Goal: Information Seeking & Learning: Understand process/instructions

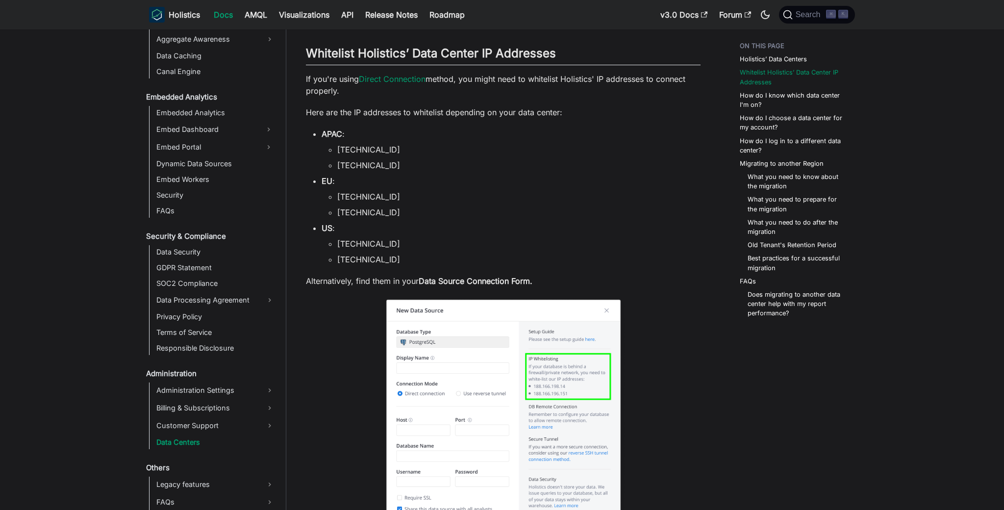
scroll to position [936, 0]
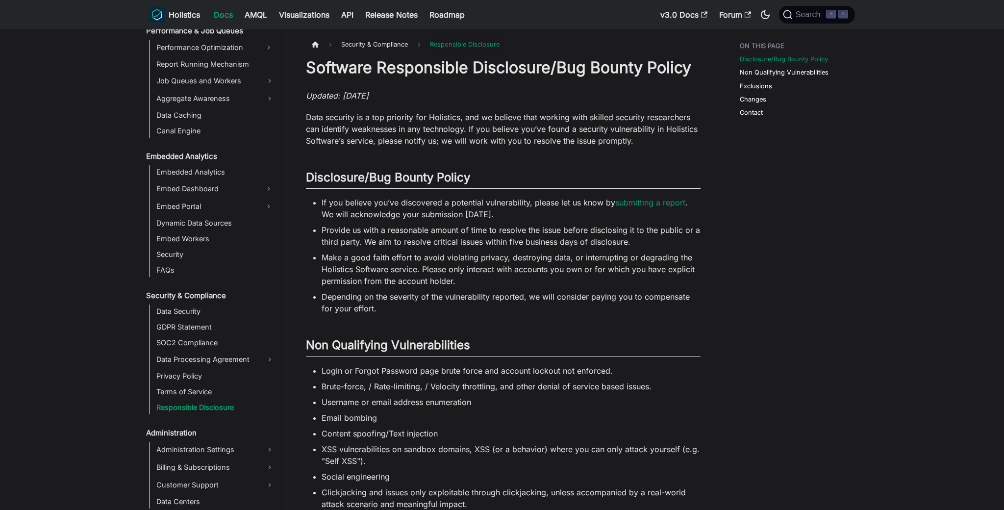
scroll to position [873, 0]
click at [538, 203] on li "If you believe you’ve discovered a potential vulnerability, please let us know …" at bounding box center [511, 209] width 379 height 24
click at [509, 205] on li "If you believe you’ve discovered a potential vulnerability, please let us know …" at bounding box center [511, 209] width 379 height 24
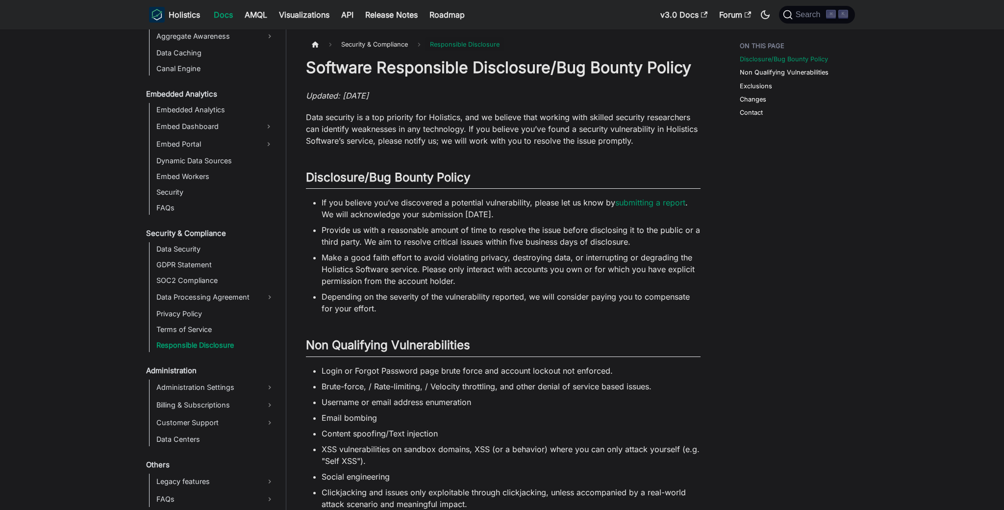
scroll to position [6, 0]
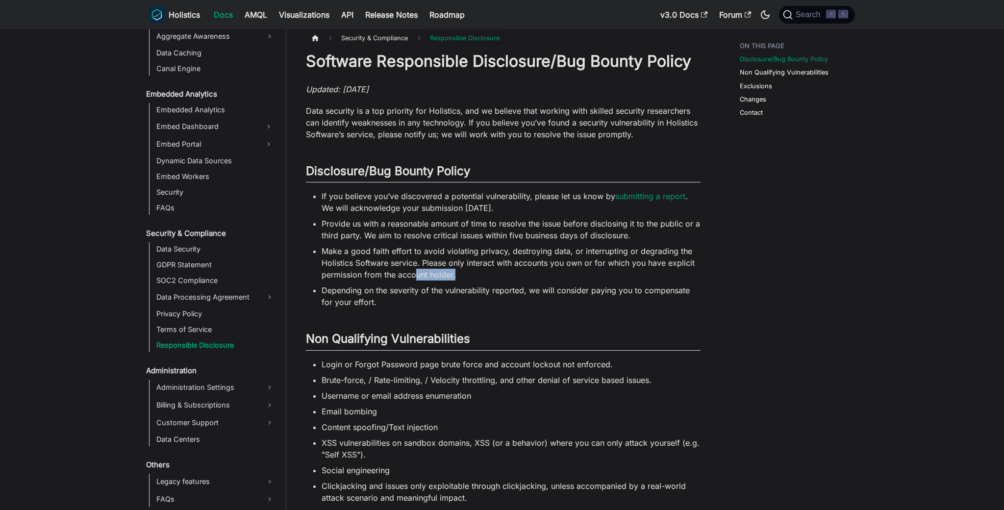
drag, startPoint x: 414, startPoint y: 271, endPoint x: 511, endPoint y: 277, distance: 96.7
click at [511, 277] on li "Make a good faith effort to avoid violating privacy, destroying data, or interr…" at bounding box center [511, 262] width 379 height 35
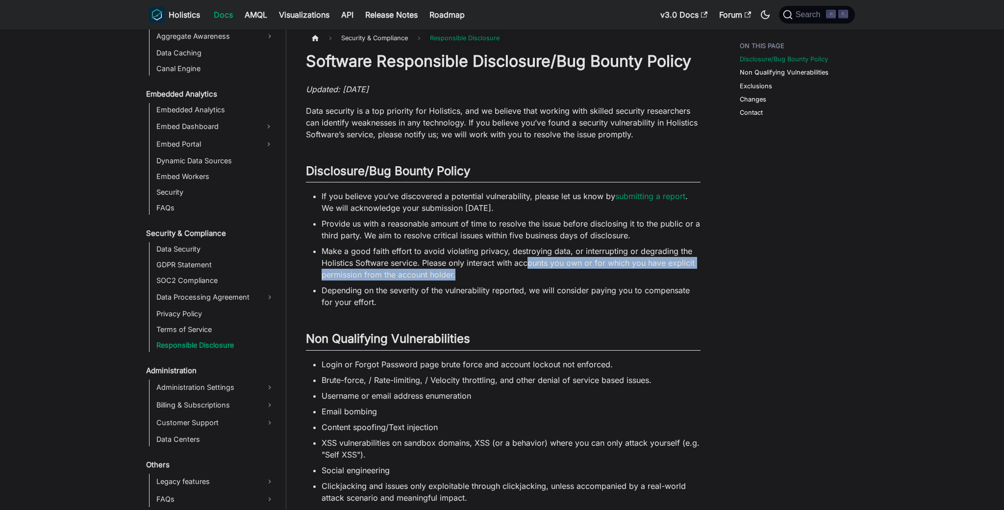
drag, startPoint x: 511, startPoint y: 277, endPoint x: 527, endPoint y: 267, distance: 18.7
click at [527, 267] on li "Make a good faith effort to avoid violating privacy, destroying data, or interr…" at bounding box center [511, 262] width 379 height 35
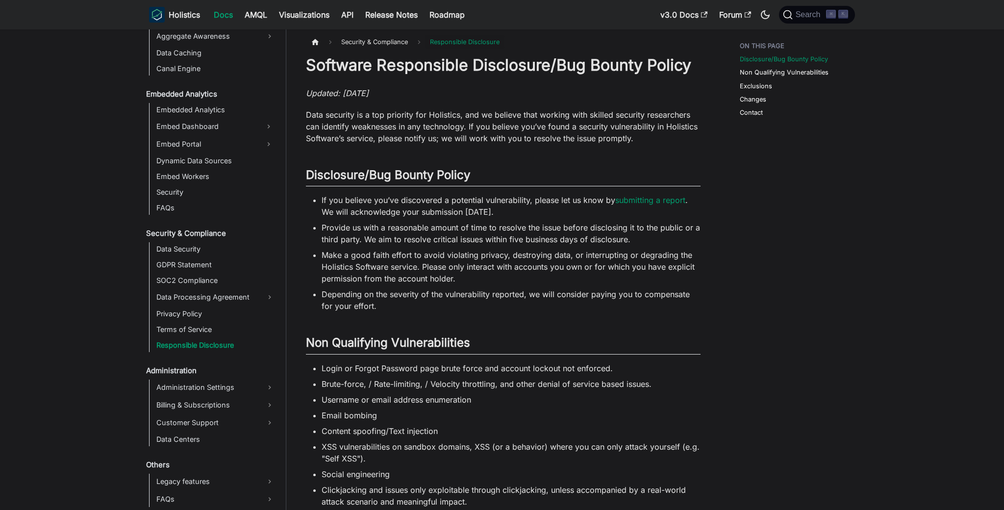
scroll to position [0, 0]
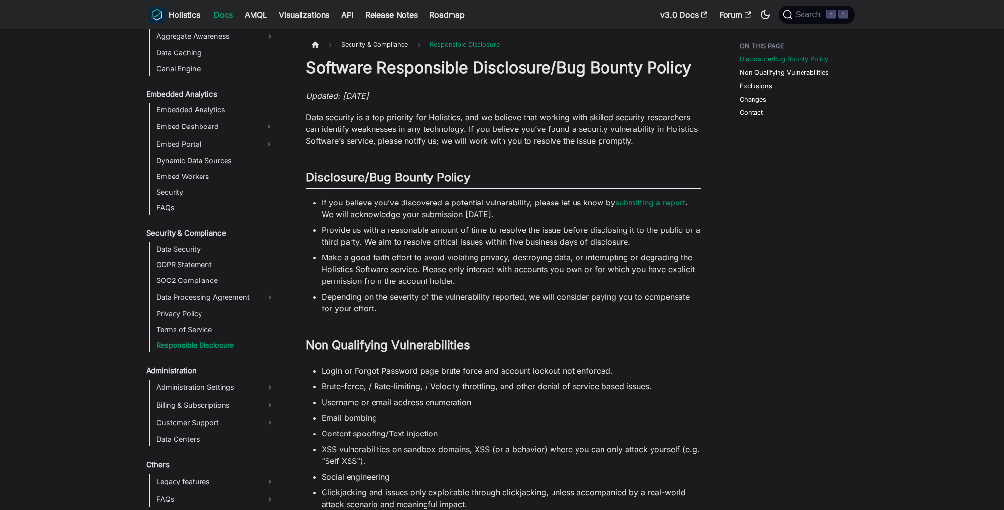
click at [557, 291] on li "Depending on the severity of the vulnerability reported, we will consider payin…" at bounding box center [511, 303] width 379 height 24
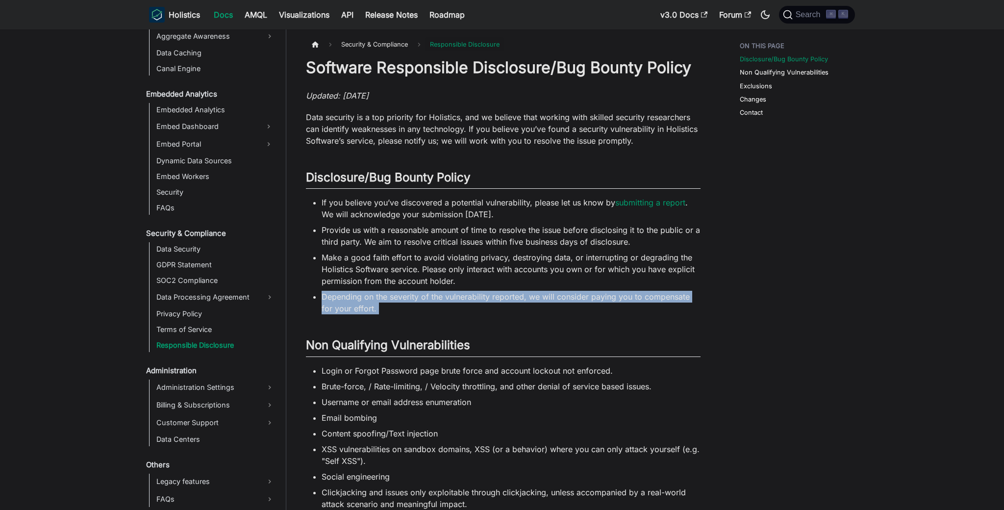
click at [557, 291] on li "Depending on the severity of the vulnerability reported, we will consider payin…" at bounding box center [511, 303] width 379 height 24
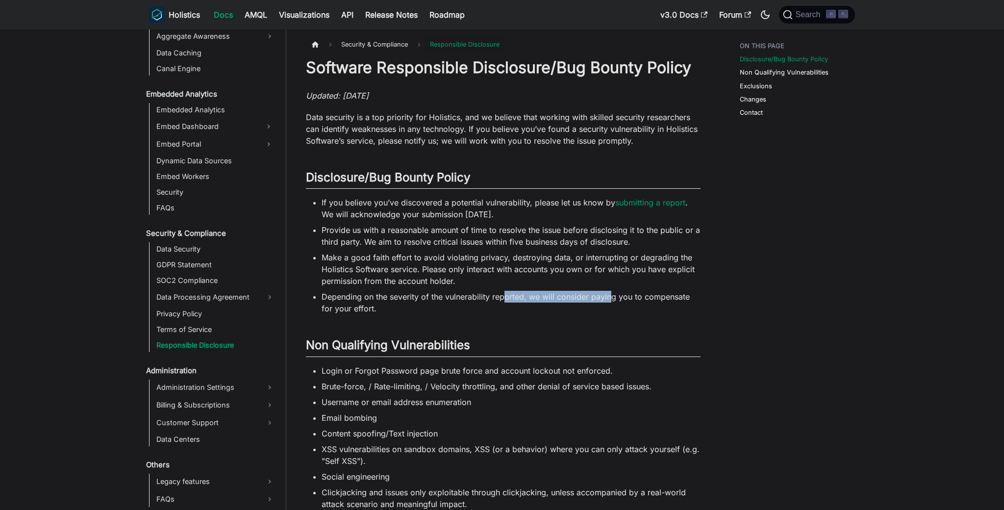
drag, startPoint x: 586, startPoint y: 300, endPoint x: 612, endPoint y: 302, distance: 25.6
click at [612, 302] on li "Depending on the severity of the vulnerability reported, we will consider payin…" at bounding box center [511, 303] width 379 height 24
click at [199, 323] on link "Terms of Service" at bounding box center [215, 329] width 124 height 14
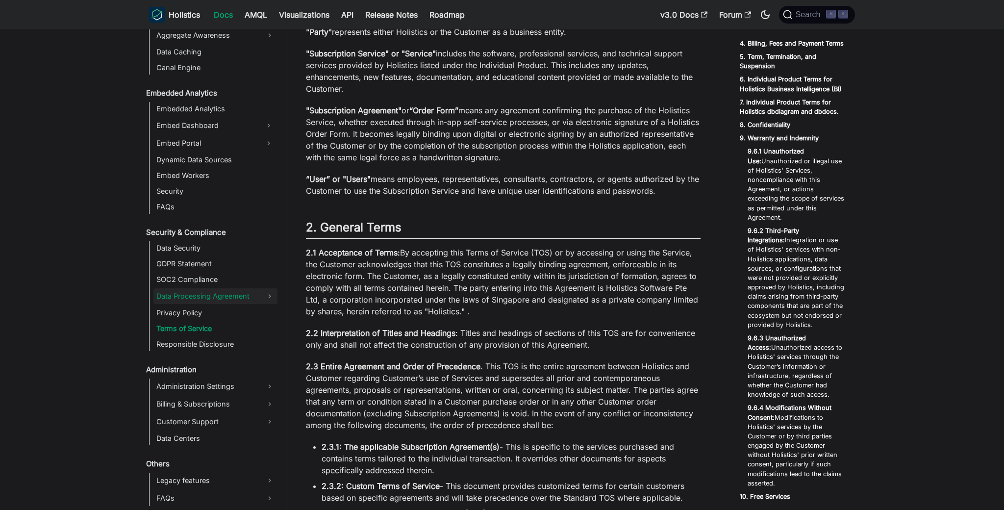
scroll to position [660, 0]
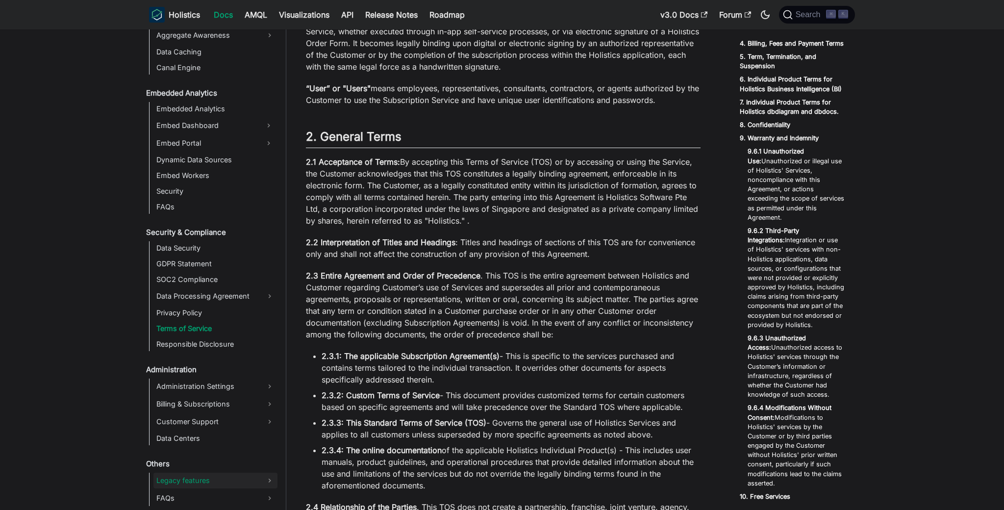
click at [216, 476] on link "Legacy features" at bounding box center [215, 481] width 124 height 16
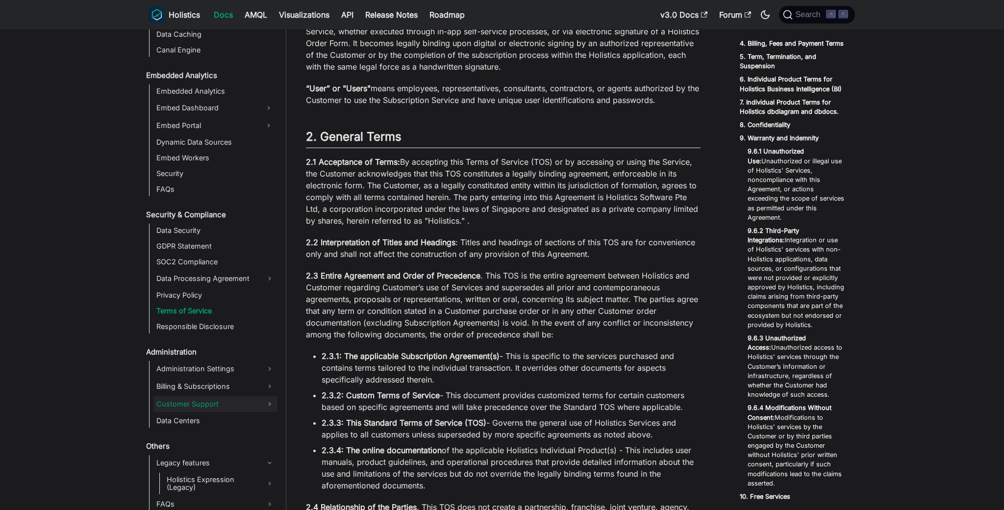
click at [216, 399] on link "Customer Support" at bounding box center [215, 404] width 124 height 16
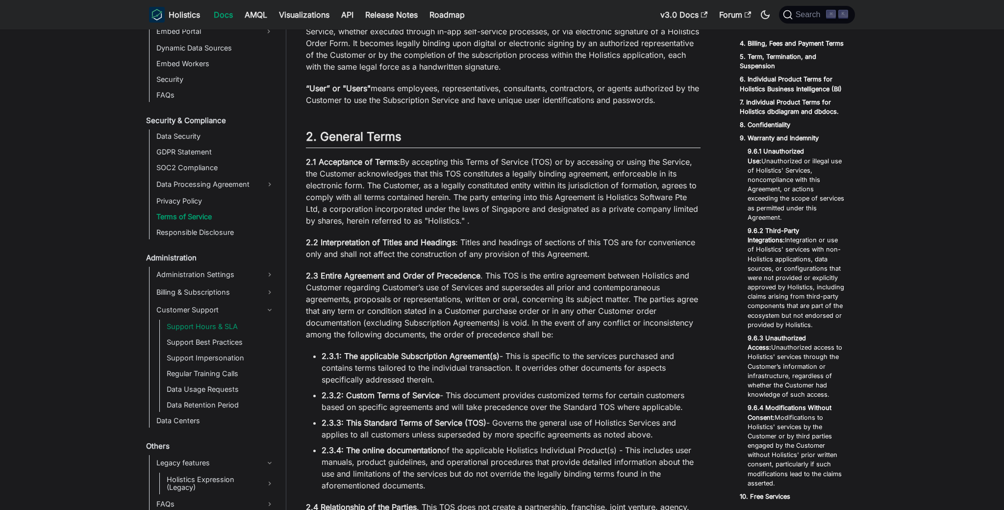
click at [261, 322] on link "Support Hours & SLA" at bounding box center [221, 327] width 114 height 14
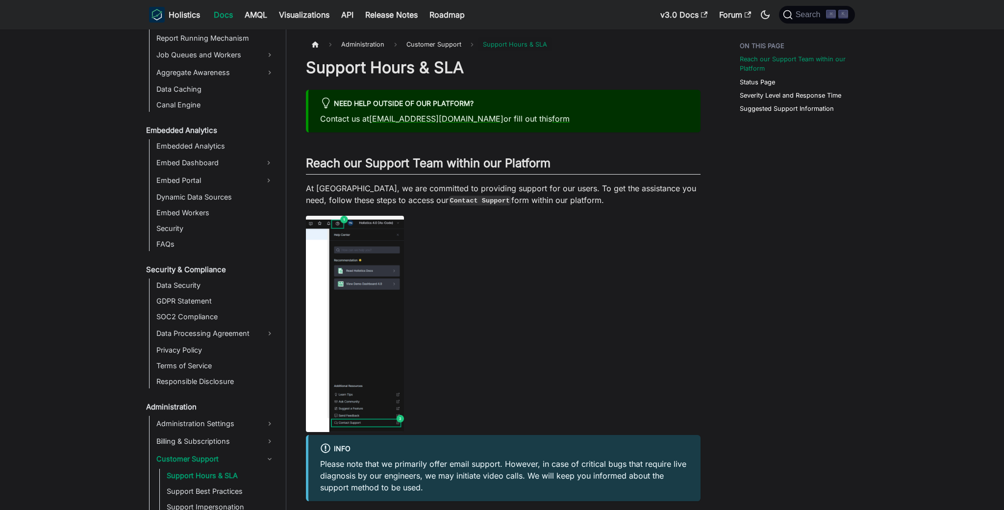
scroll to position [693, 0]
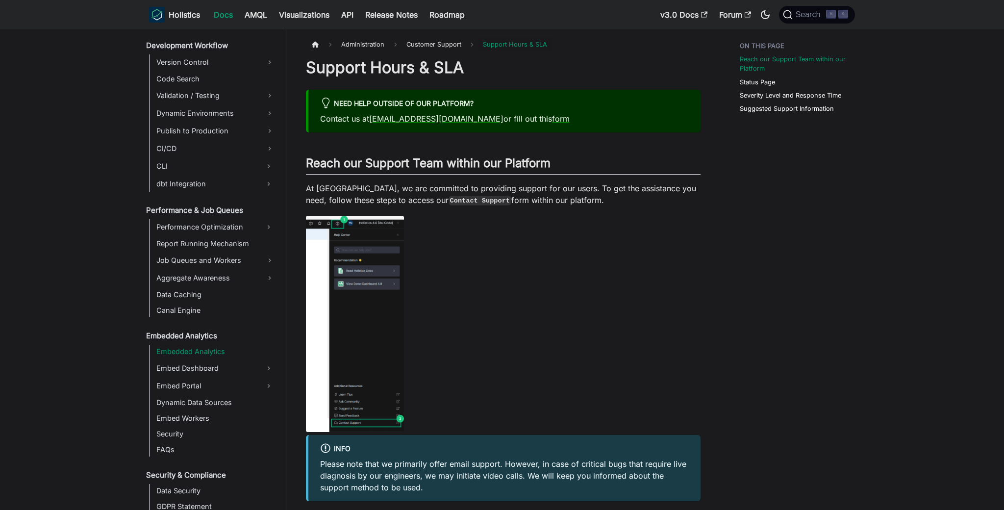
click at [193, 351] on link "Embedded Analytics" at bounding box center [215, 352] width 124 height 14
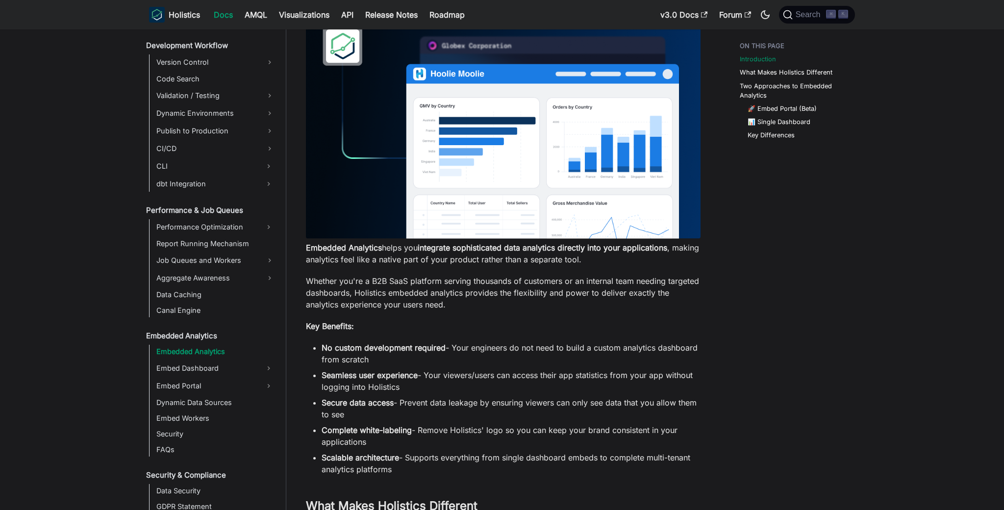
scroll to position [604, 0]
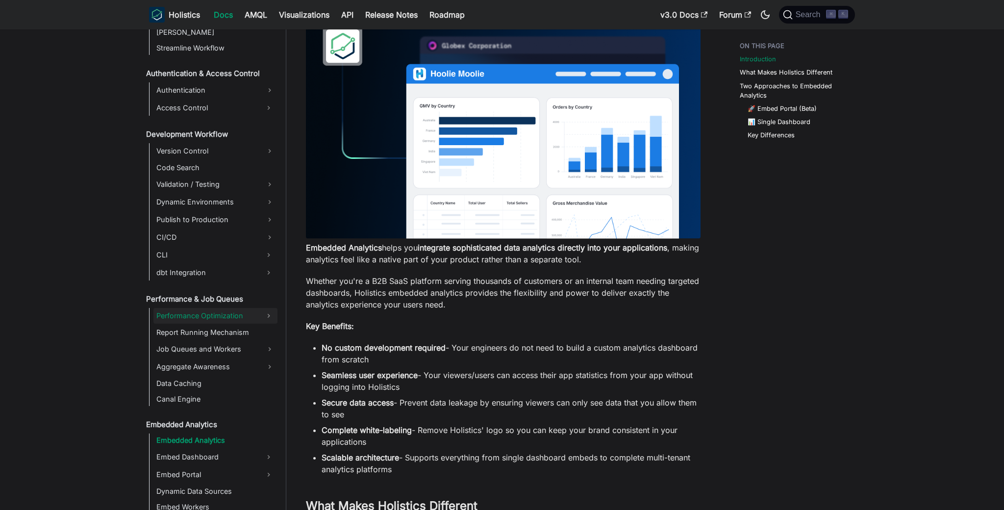
click at [213, 311] on link "Performance Optimization" at bounding box center [206, 316] width 106 height 16
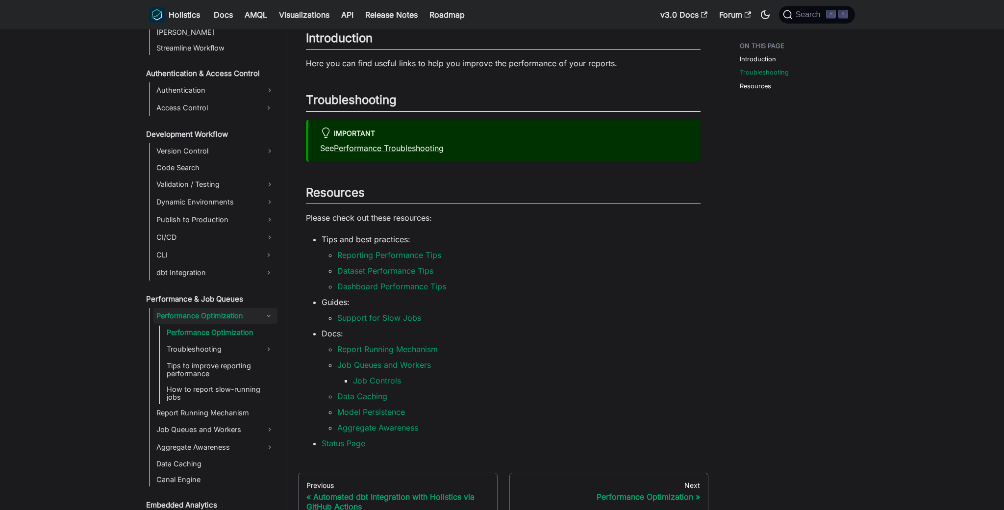
scroll to position [166, 0]
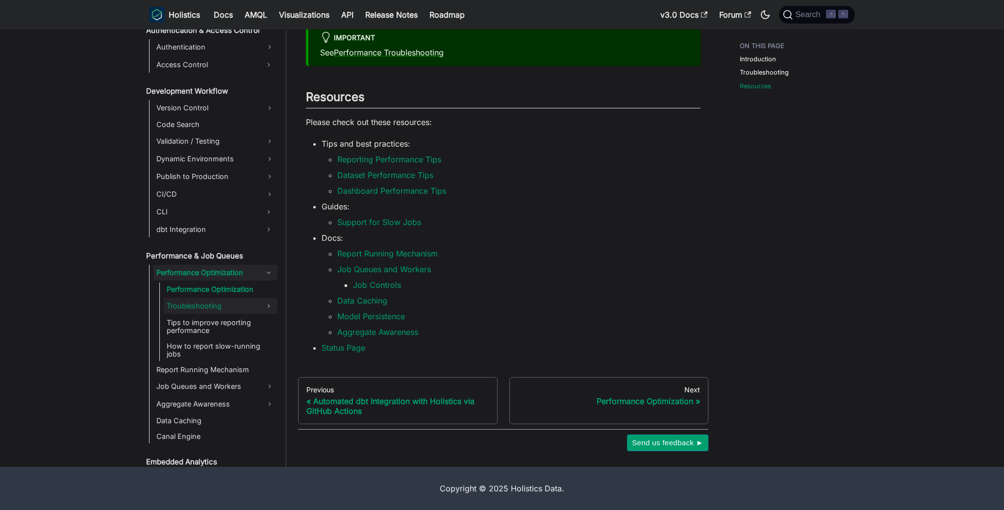
click at [174, 300] on link "Troubleshooting" at bounding box center [212, 306] width 96 height 16
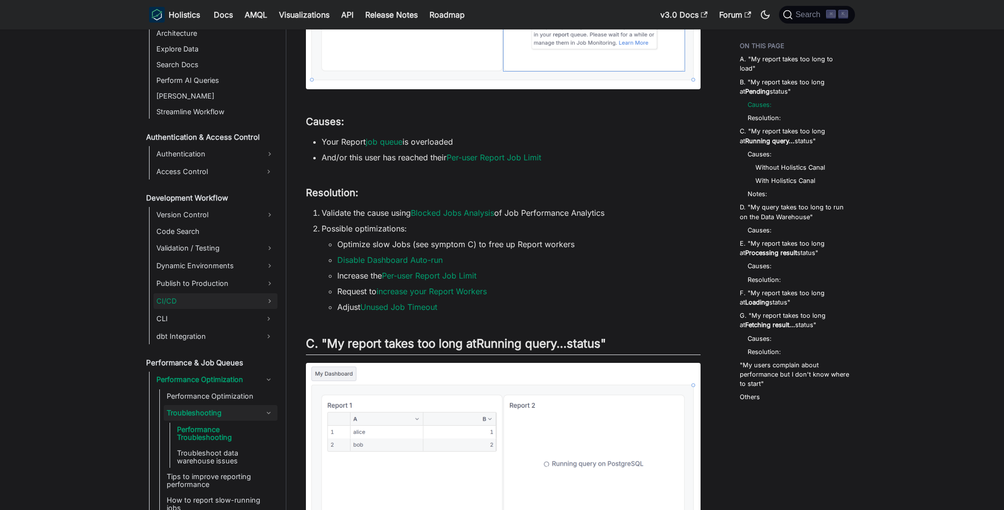
scroll to position [539, 0]
click at [220, 297] on link "CI/CD" at bounding box center [215, 302] width 124 height 16
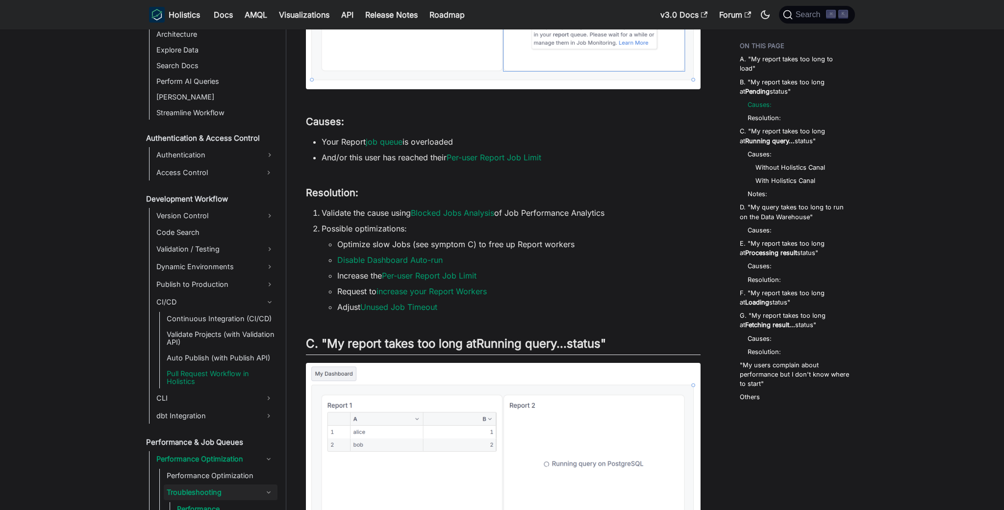
click at [229, 380] on link "Pull Request Workflow in Holistics" at bounding box center [221, 378] width 114 height 22
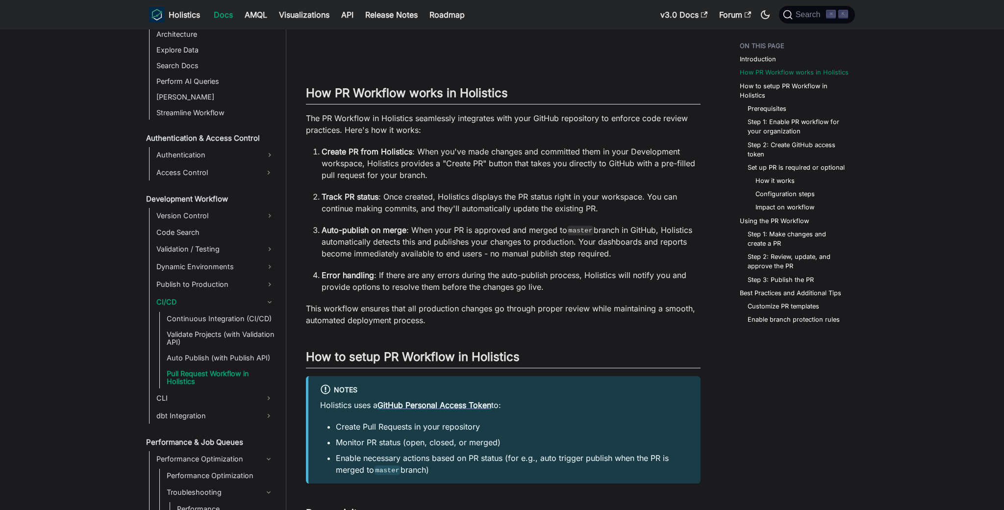
scroll to position [501, 0]
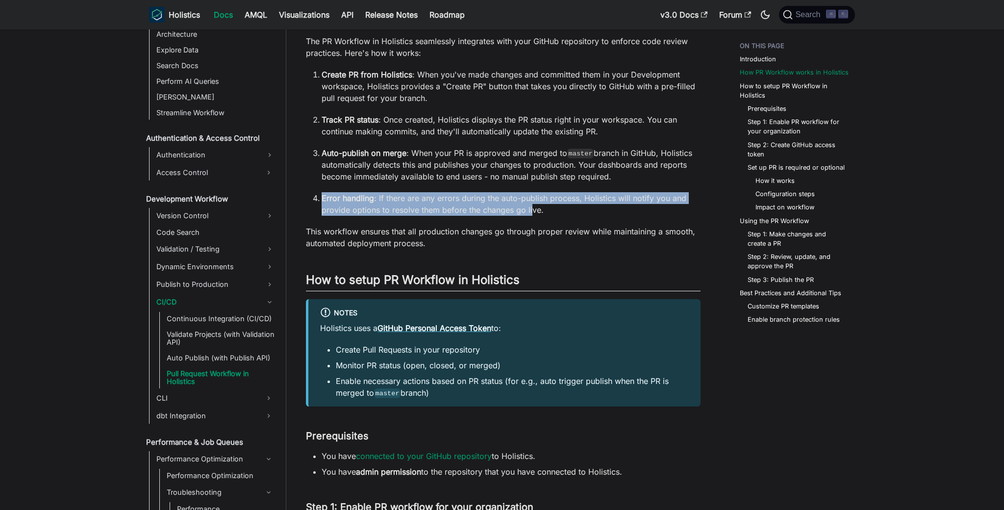
drag, startPoint x: 404, startPoint y: 194, endPoint x: 532, endPoint y: 214, distance: 129.5
click at [532, 214] on ol "Create PR from Holistics : When you've made changes and committed them in your …" at bounding box center [503, 142] width 395 height 147
click at [532, 214] on p "Error handling : If there are any errors during the auto-publish process, Holis…" at bounding box center [511, 204] width 379 height 24
drag, startPoint x: 556, startPoint y: 215, endPoint x: 371, endPoint y: 197, distance: 185.7
click at [372, 197] on p "Error handling : If there are any errors during the auto-publish process, Holis…" at bounding box center [511, 204] width 379 height 24
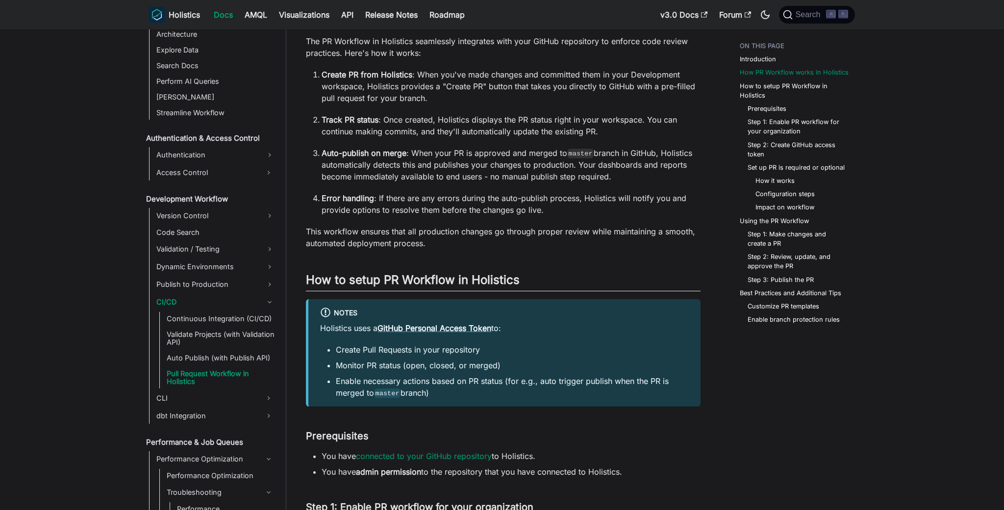
click at [371, 197] on strong "Error handling" at bounding box center [348, 198] width 52 height 10
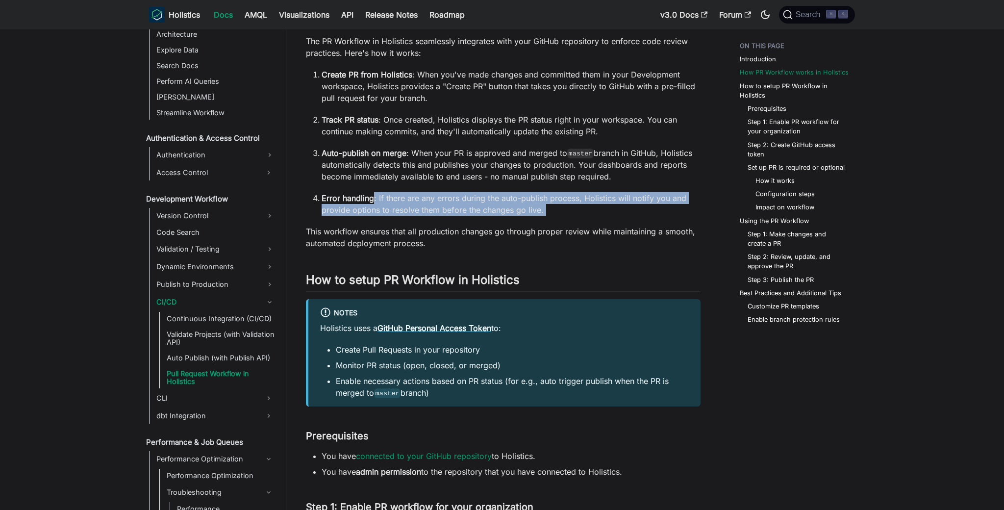
drag, startPoint x: 371, startPoint y: 197, endPoint x: 554, endPoint y: 213, distance: 183.6
click at [554, 213] on p "Error handling : If there are any errors during the auto-publish process, Holis…" at bounding box center [511, 204] width 379 height 24
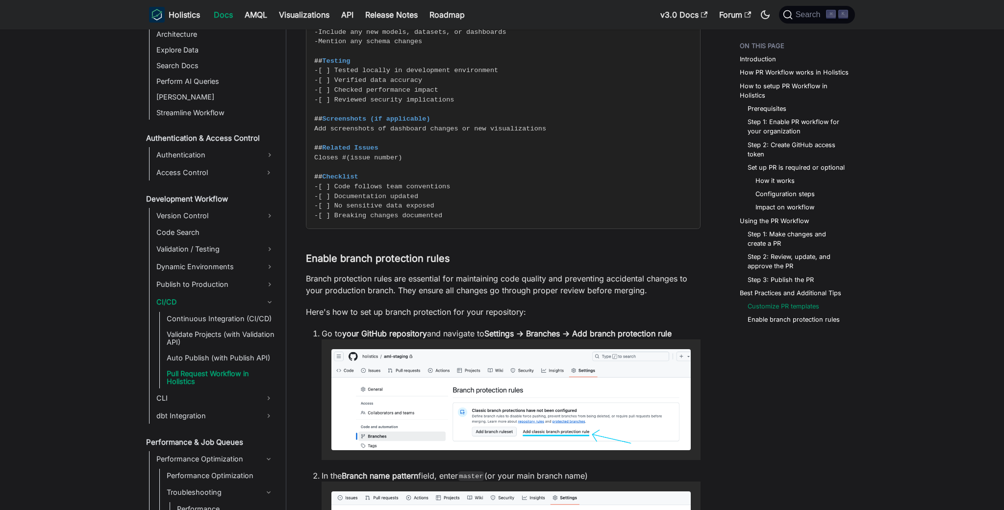
scroll to position [3965, 0]
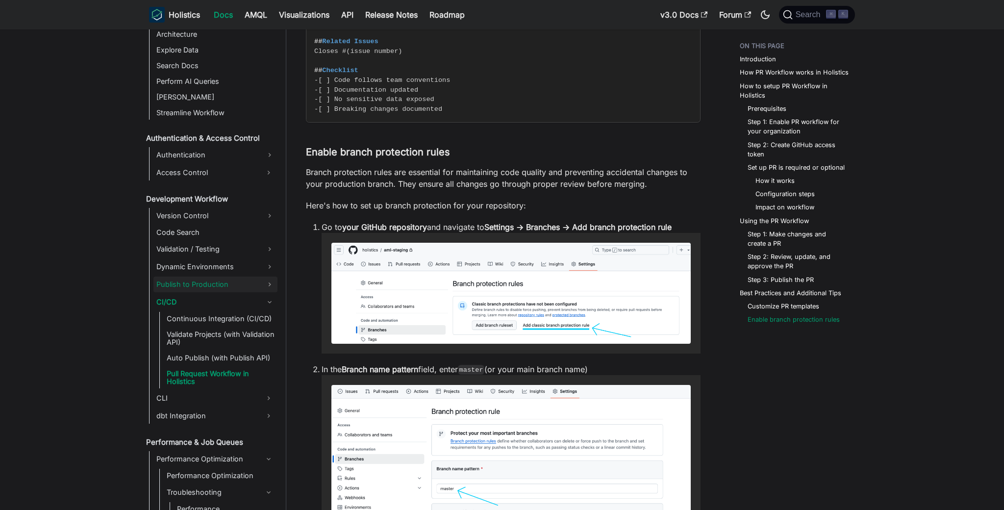
click at [248, 280] on link "Publish to Production" at bounding box center [215, 285] width 124 height 16
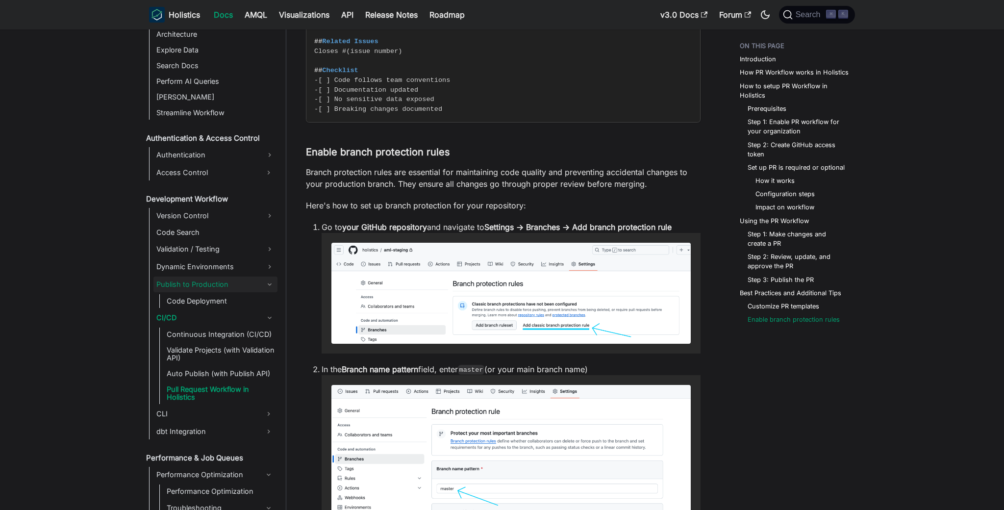
scroll to position [560, 0]
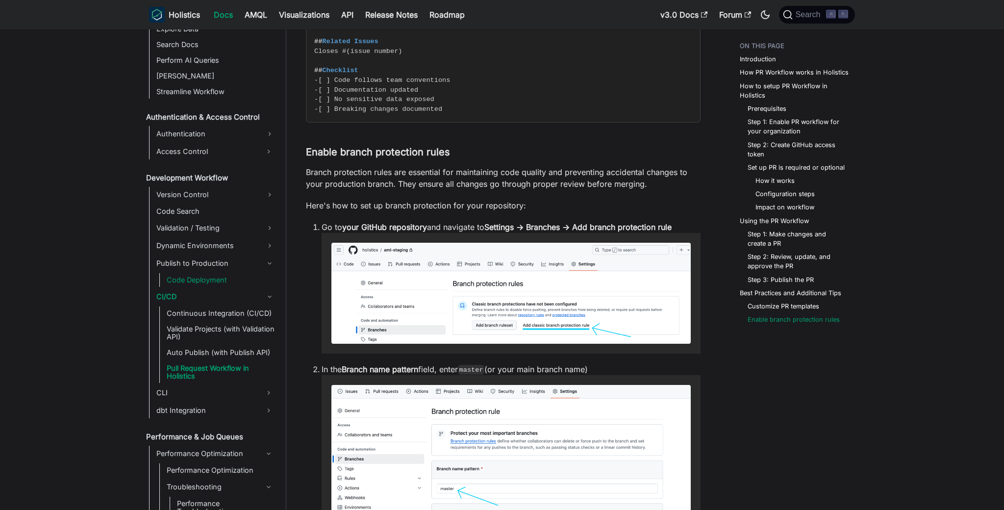
click at [253, 278] on link "Code Deployment" at bounding box center [221, 280] width 114 height 14
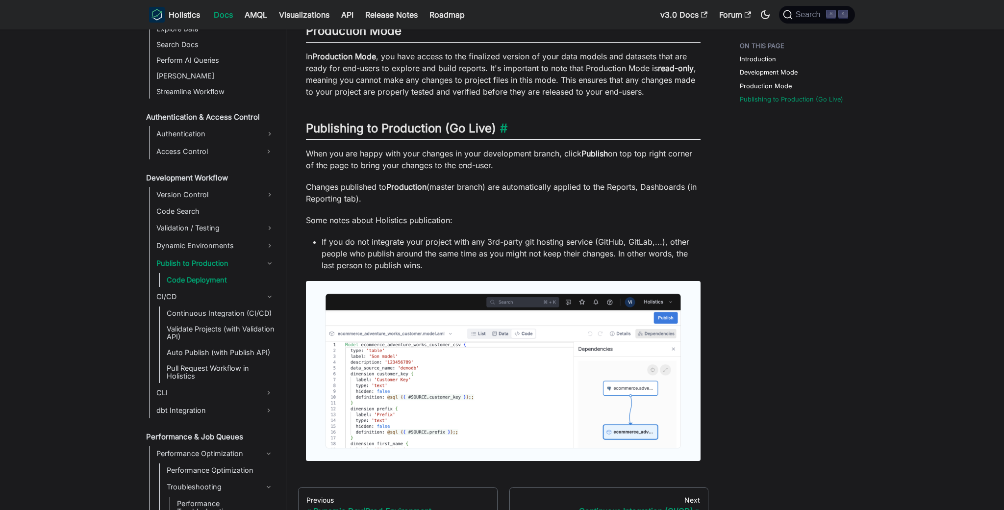
scroll to position [555, 0]
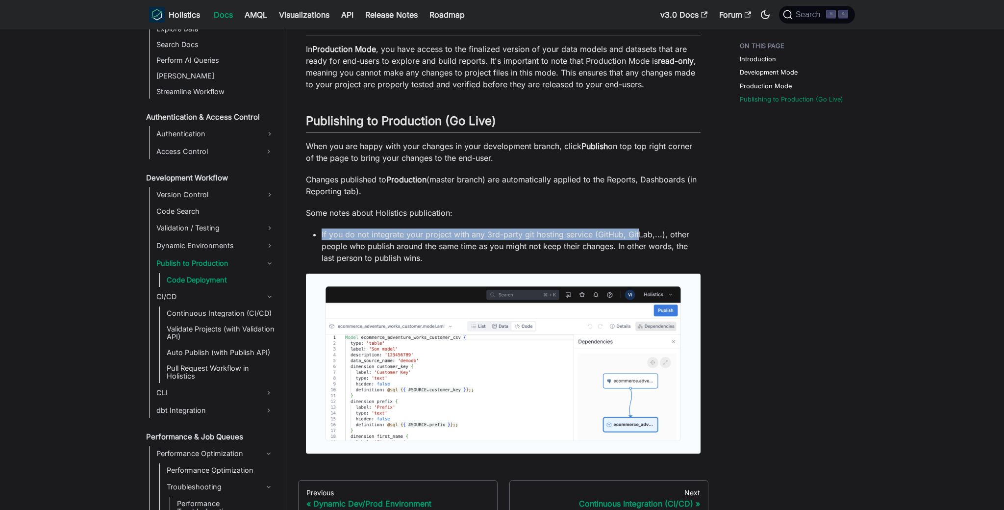
drag, startPoint x: 607, startPoint y: 238, endPoint x: 639, endPoint y: 238, distance: 31.9
click at [639, 238] on li "If you do not integrate your project with any 3rd-party git hosting service (Gi…" at bounding box center [511, 245] width 379 height 35
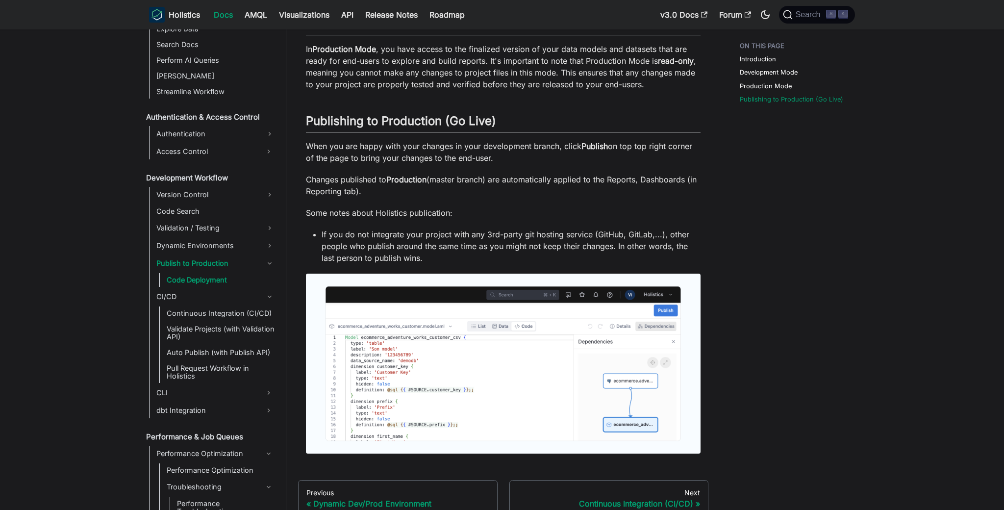
drag, startPoint x: 555, startPoint y: 243, endPoint x: 655, endPoint y: 251, distance: 100.8
click at [655, 251] on li "If you do not integrate your project with any 3rd-party git hosting service (Gi…" at bounding box center [511, 245] width 379 height 35
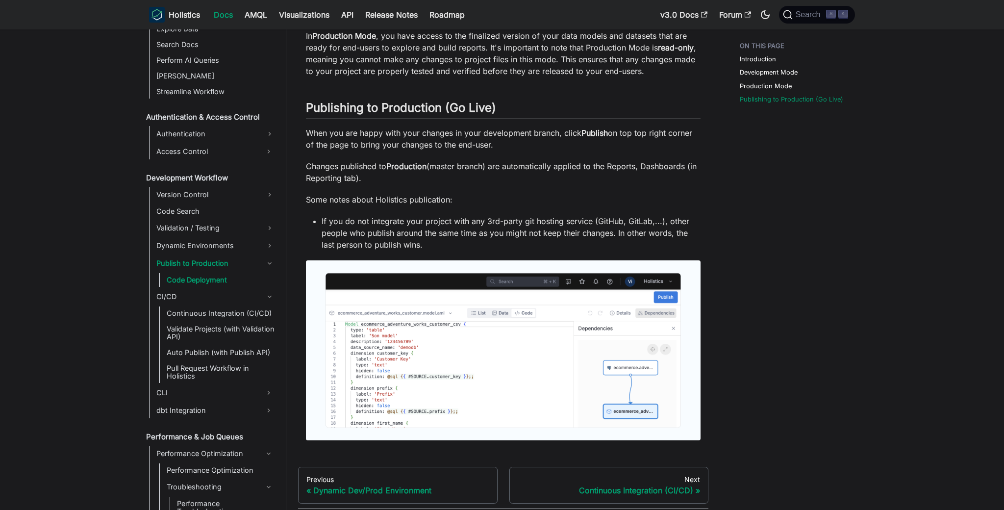
click at [506, 237] on li "If you do not integrate your project with any 3rd-party git hosting service (Gi…" at bounding box center [511, 232] width 379 height 35
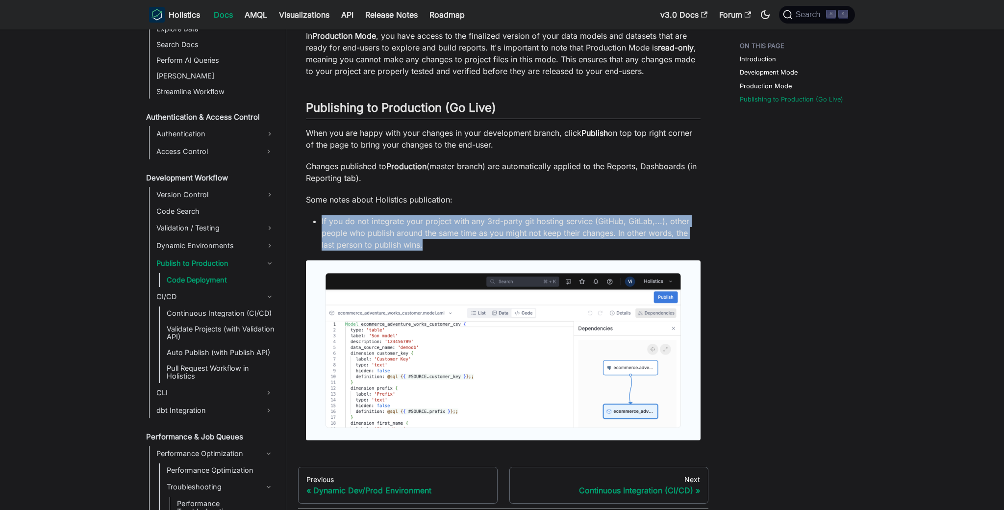
click at [506, 237] on li "If you do not integrate your project with any 3rd-party git hosting service (Gi…" at bounding box center [511, 232] width 379 height 35
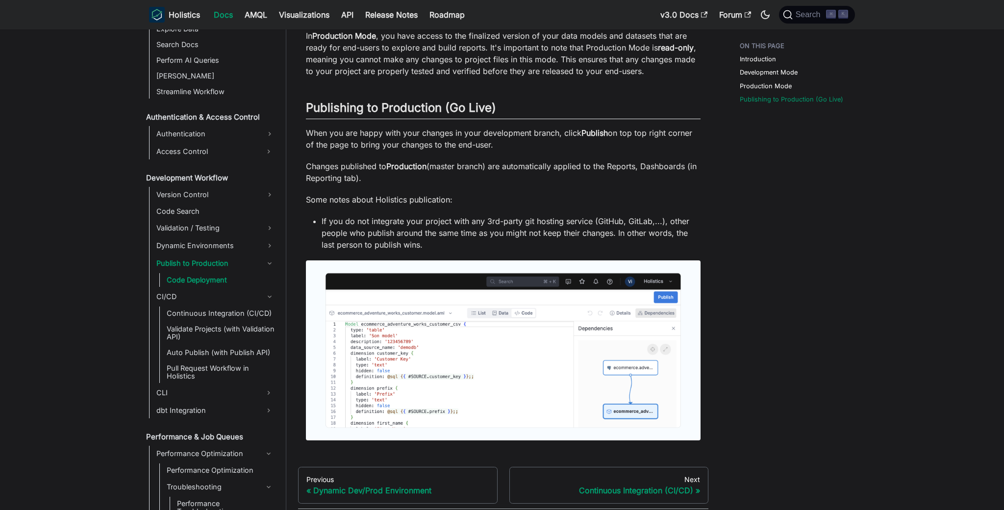
click at [506, 237] on li "If you do not integrate your project with any 3rd-party git hosting service (Gi…" at bounding box center [511, 232] width 379 height 35
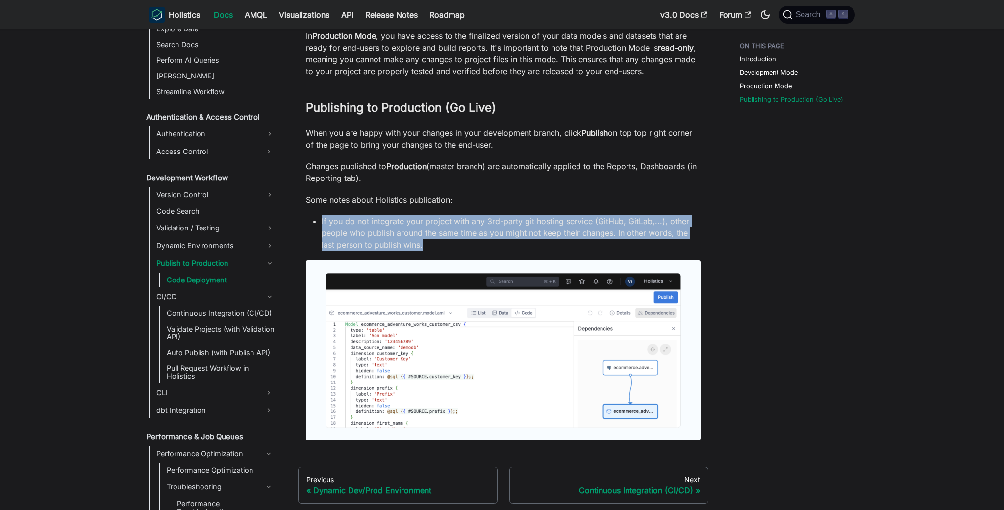
click at [506, 237] on li "If you do not integrate your project with any 3rd-party git hosting service (Gi…" at bounding box center [511, 232] width 379 height 35
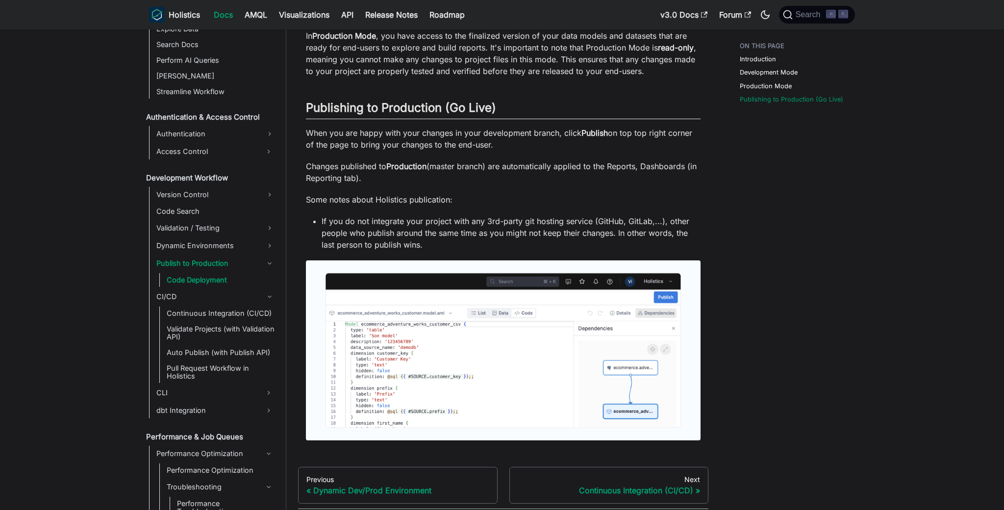
click at [506, 237] on li "If you do not integrate your project with any 3rd-party git hosting service (Gi…" at bounding box center [511, 232] width 379 height 35
